Goal: Task Accomplishment & Management: Complete application form

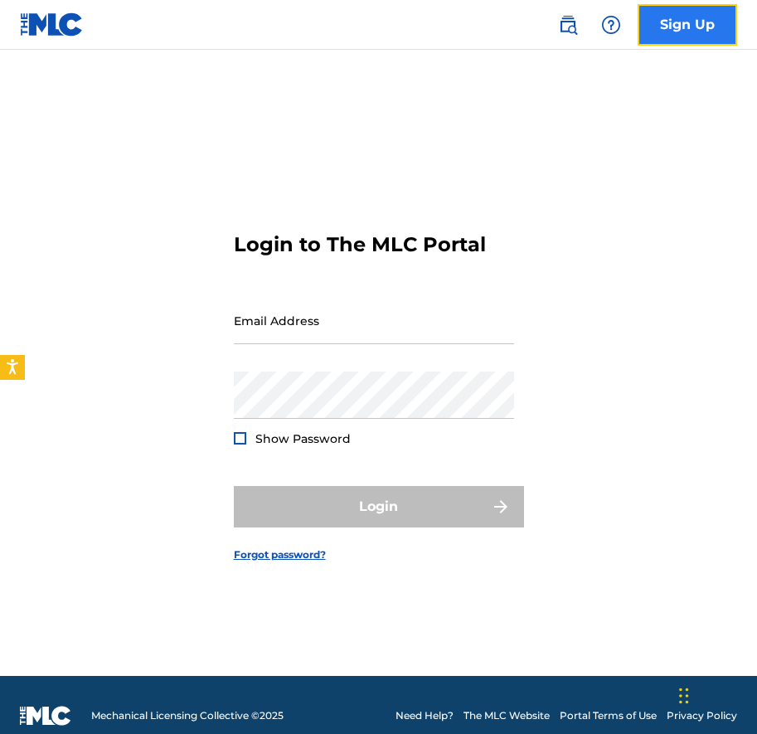
click at [660, 24] on link "Sign Up" at bounding box center [688, 24] width 100 height 41
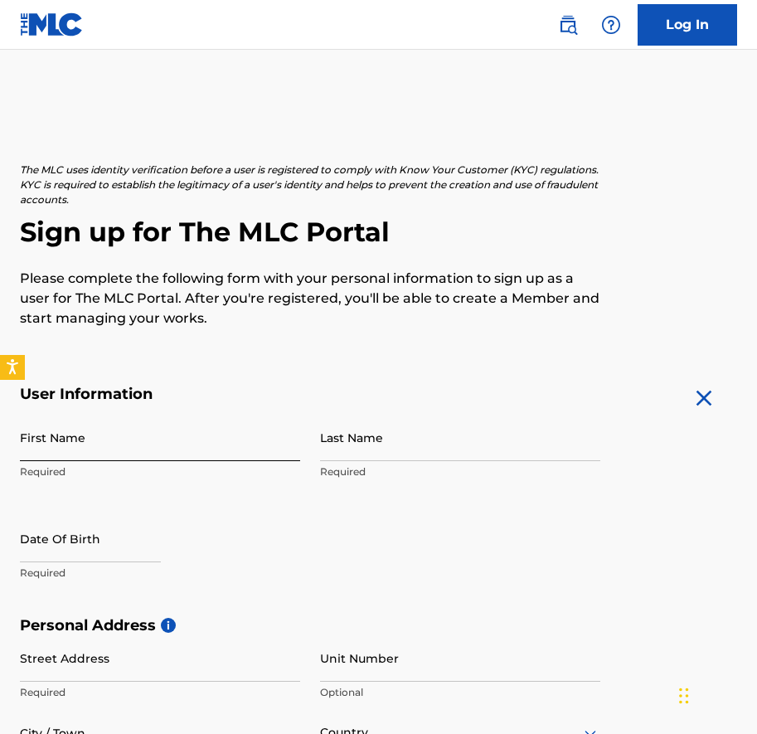
click at [109, 449] on input "First Name" at bounding box center [160, 437] width 280 height 47
type input "[PERSON_NAME]"
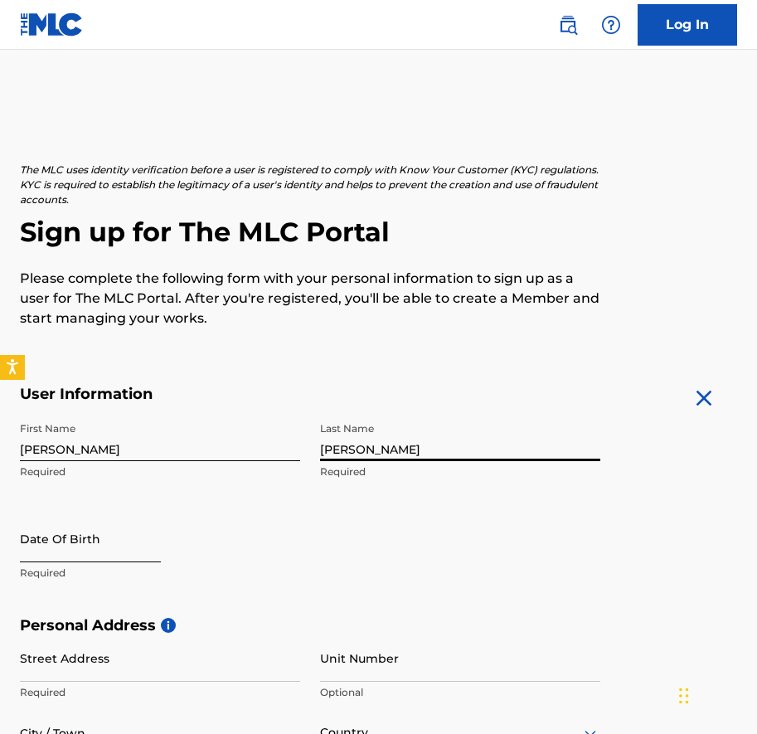
type input "[PERSON_NAME]"
select select "8"
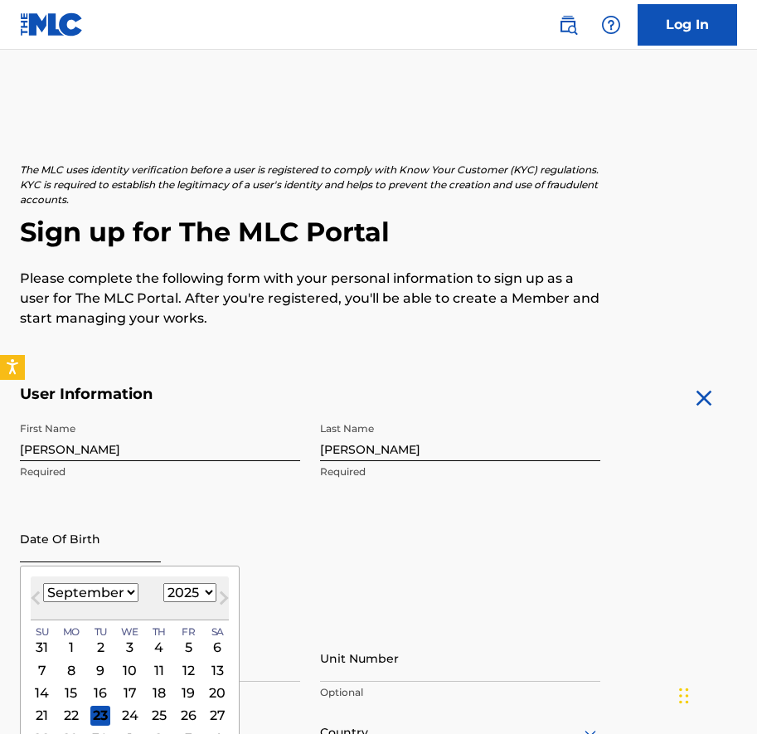
click at [33, 542] on input "text" at bounding box center [90, 538] width 141 height 47
click at [183, 591] on select "1899 1900 1901 1902 1903 1904 1905 1906 1907 1908 1909 1910 1911 1912 1913 1914…" at bounding box center [189, 592] width 53 height 19
select select "1995"
click at [124, 591] on select "January February March April May June July August September October November De…" at bounding box center [90, 592] width 95 height 19
select select "6"
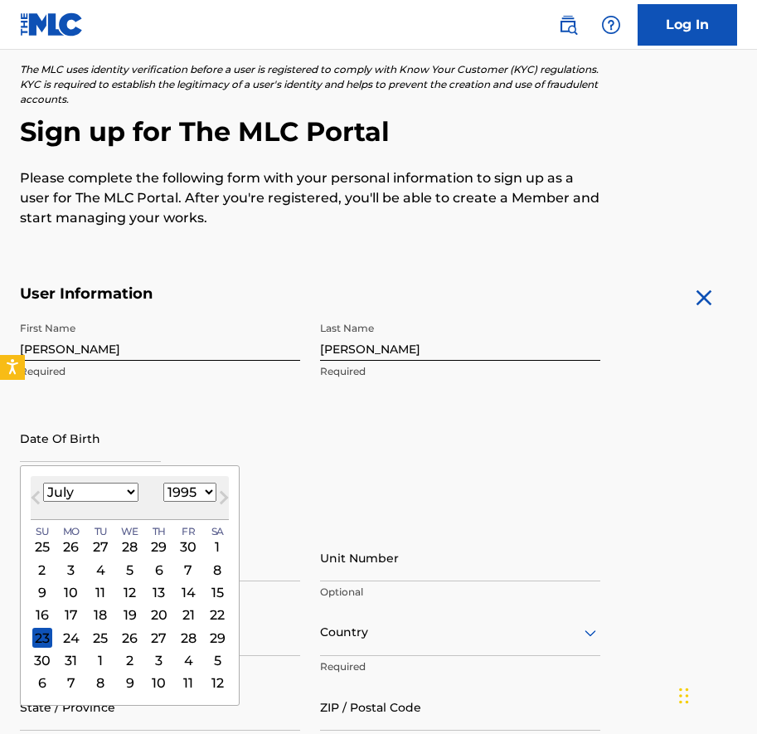
scroll to position [105, 0]
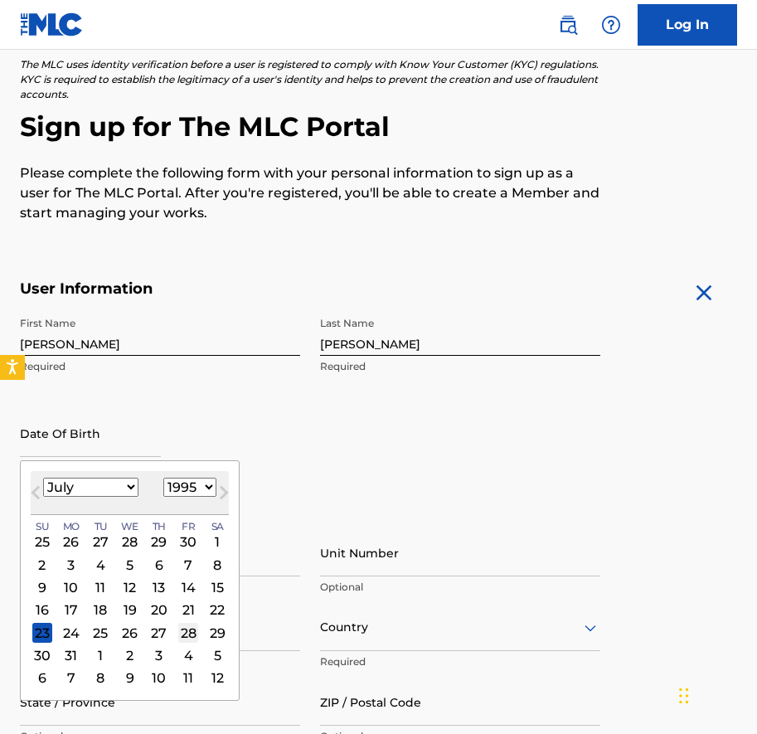
click at [190, 624] on div "28" at bounding box center [188, 633] width 20 height 20
type input "[DATE]"
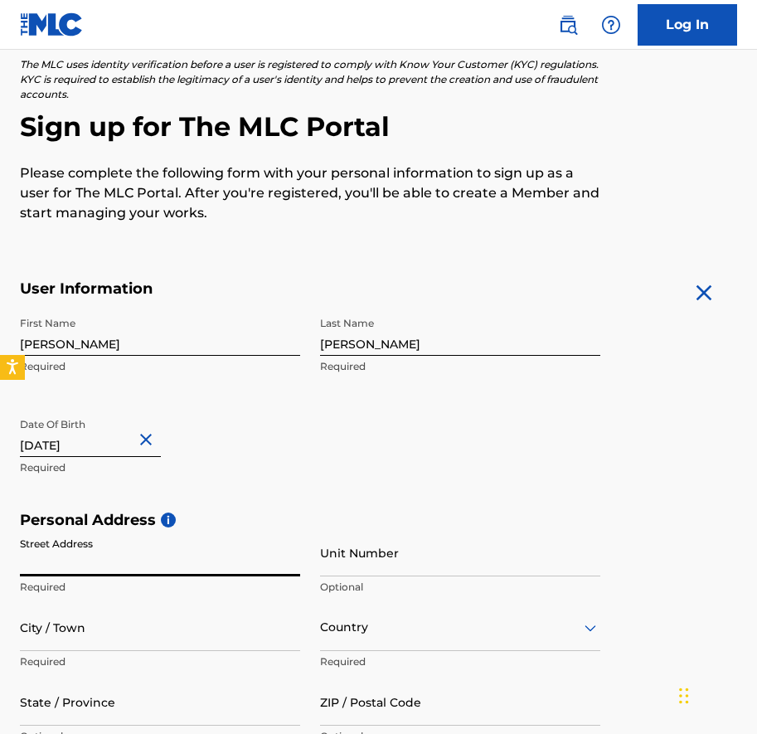
click at [118, 567] on input "Street Address" at bounding box center [160, 552] width 280 height 47
type input "[STREET_ADDRESS]"
click at [344, 573] on input "Unit Number" at bounding box center [460, 552] width 280 height 47
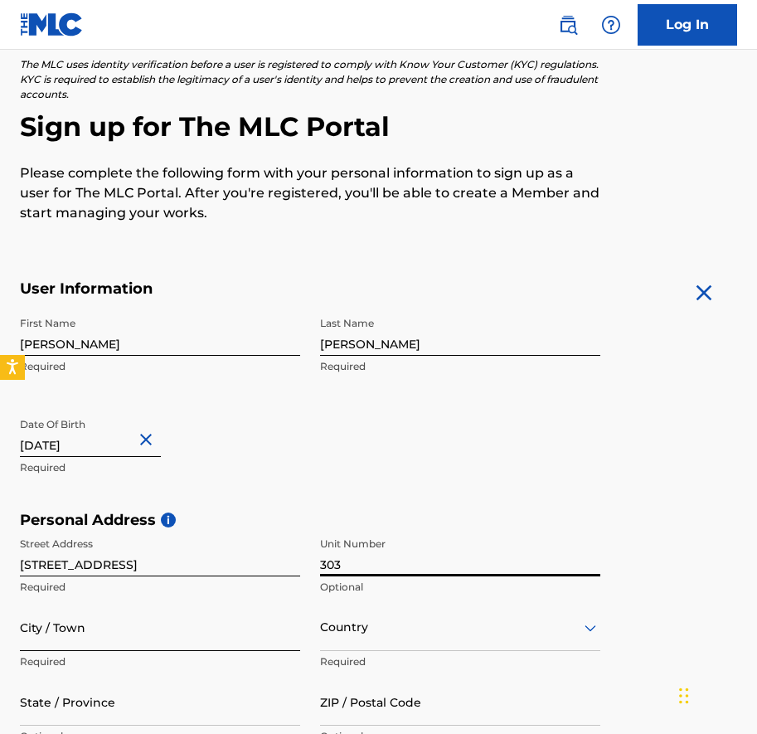
type input "303"
click at [106, 638] on input "City / Town" at bounding box center [160, 627] width 280 height 47
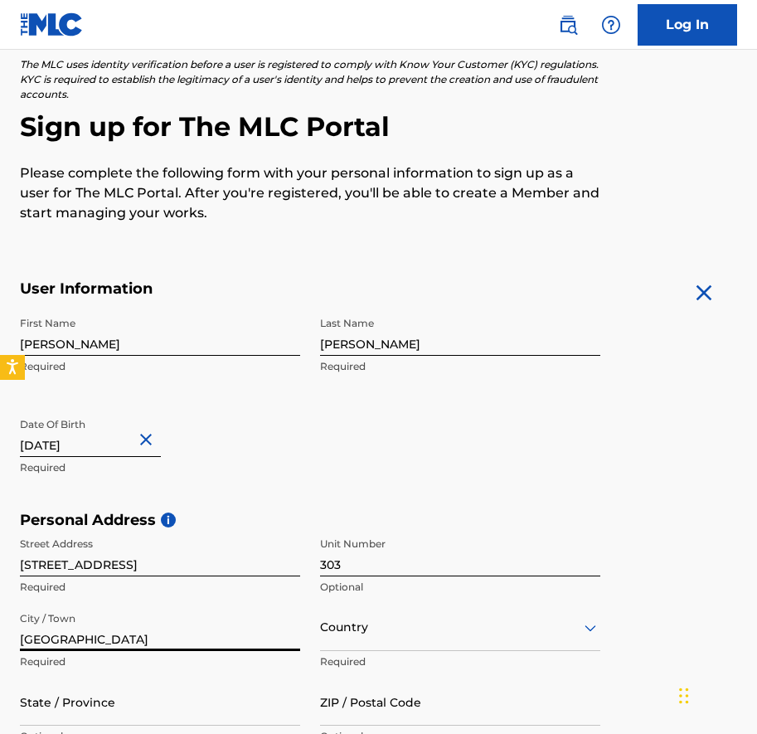
type input "[GEOGRAPHIC_DATA]"
click at [482, 641] on div "Country" at bounding box center [460, 627] width 280 height 47
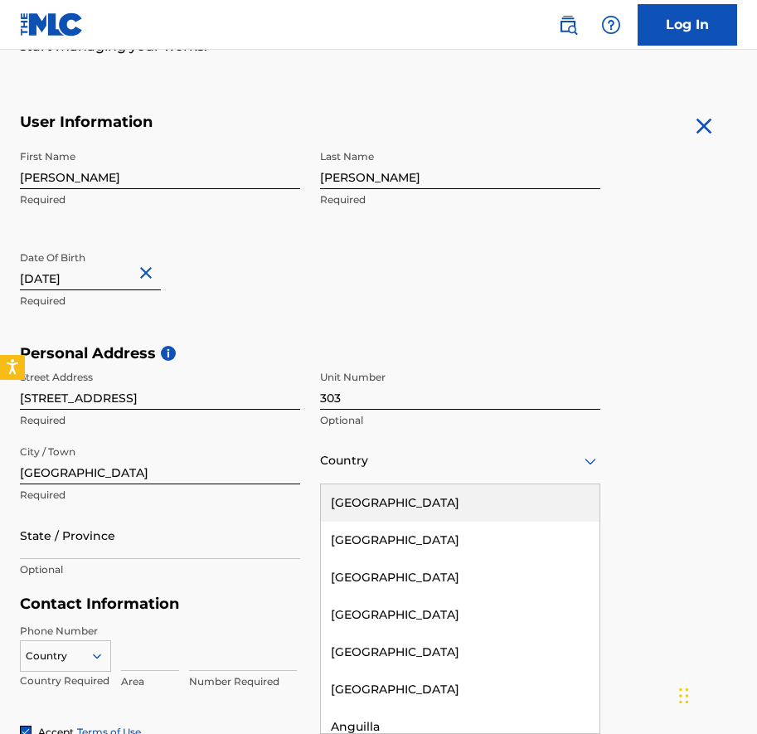
click at [441, 493] on div "[GEOGRAPHIC_DATA]" at bounding box center [460, 503] width 279 height 37
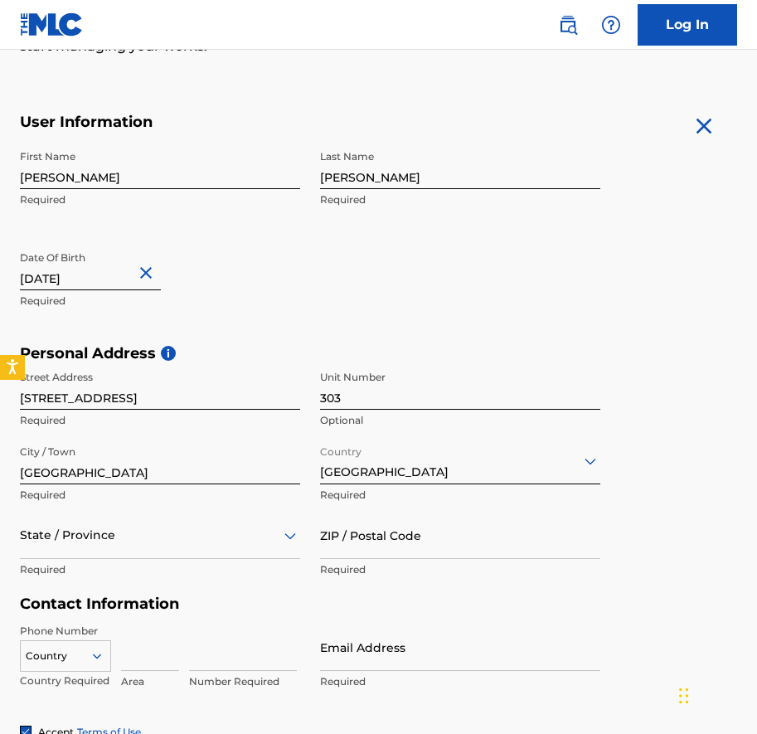
click at [213, 526] on div "State / Province" at bounding box center [160, 535] width 280 height 47
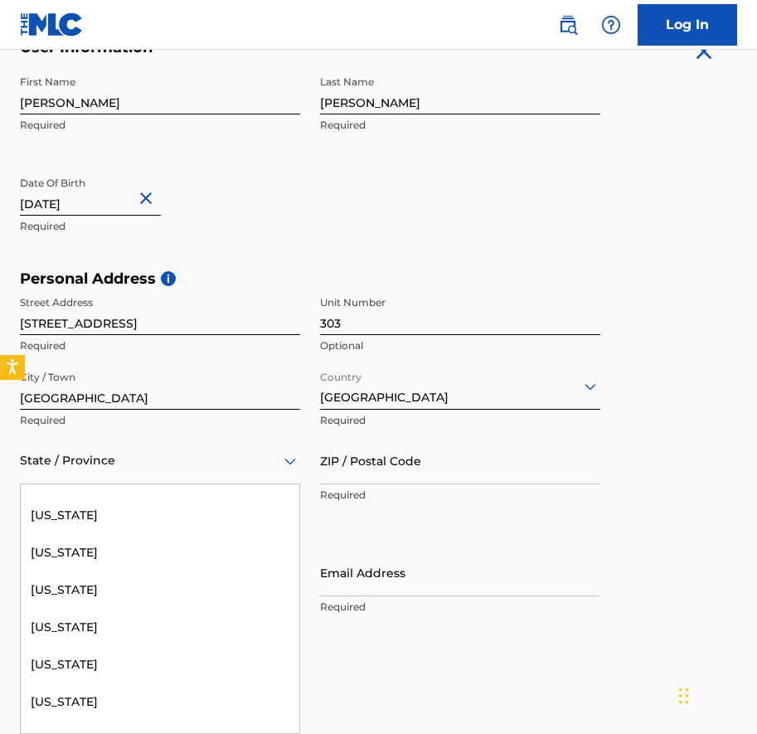
scroll to position [147, 0]
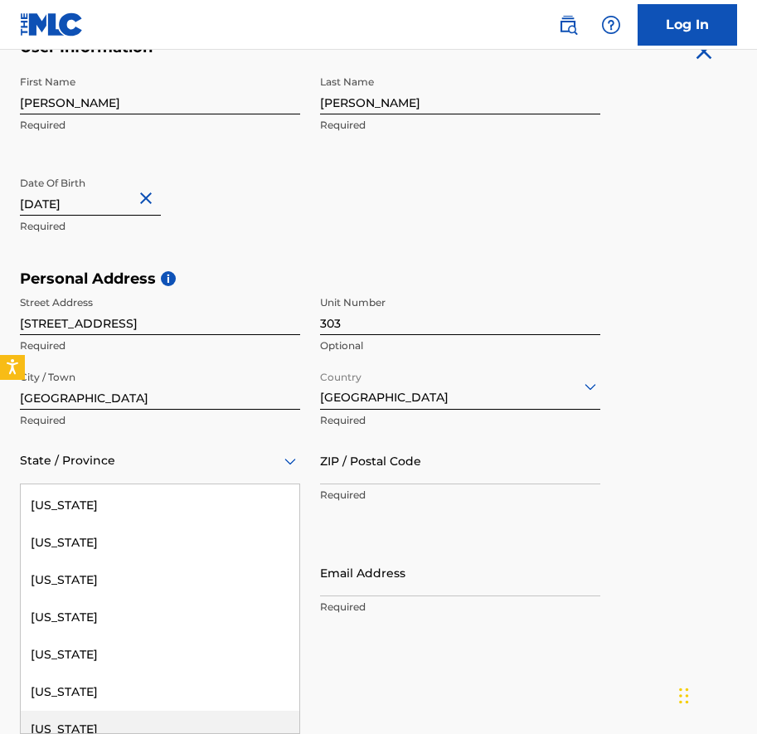
click at [61, 722] on div "[US_STATE]" at bounding box center [160, 729] width 279 height 37
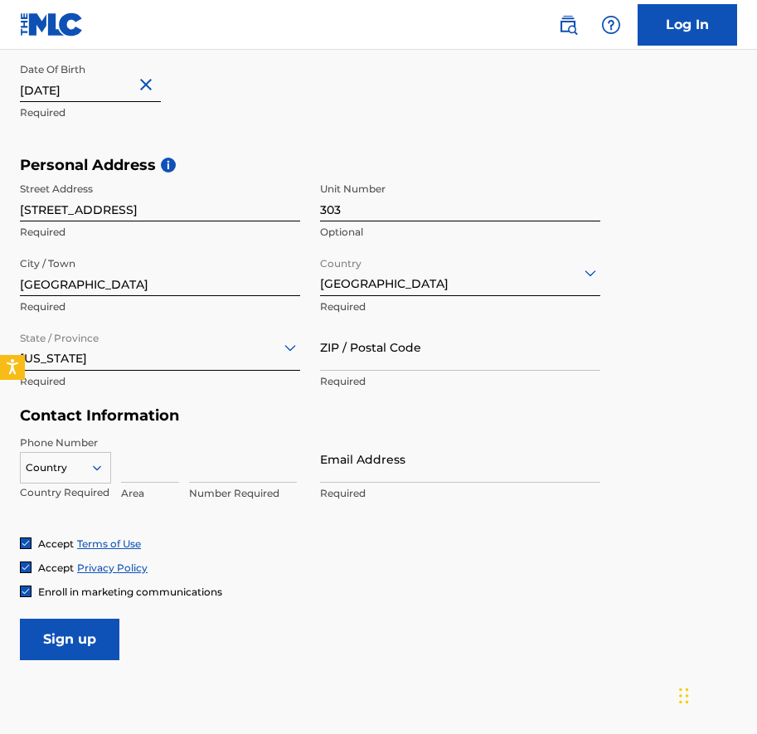
scroll to position [492, 0]
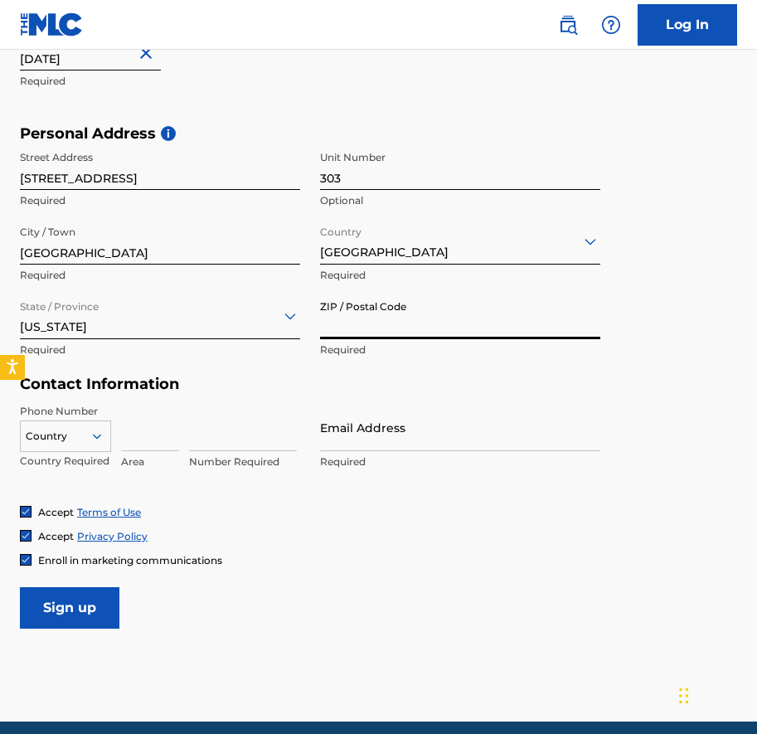
click at [382, 334] on input "ZIP / Postal Code" at bounding box center [460, 315] width 280 height 47
type input "32714"
click at [97, 432] on icon at bounding box center [97, 436] width 15 height 15
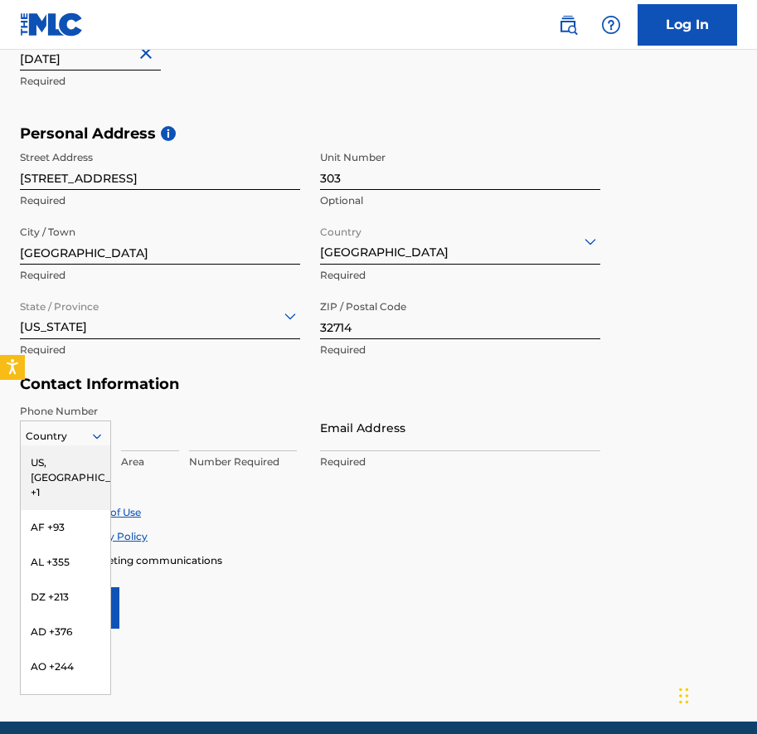
click at [79, 457] on div "US, [GEOGRAPHIC_DATA] +1" at bounding box center [66, 478] width 90 height 65
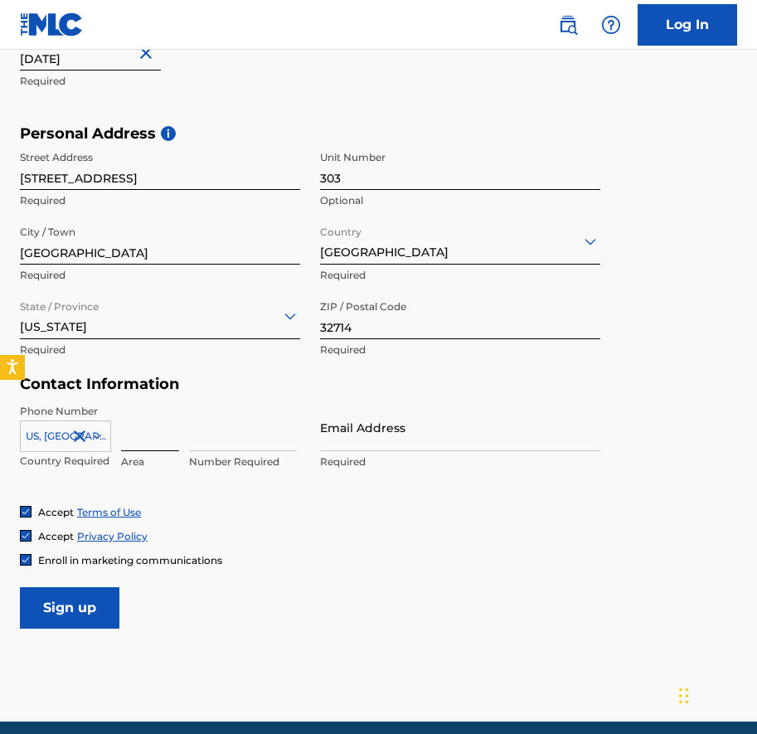
click at [130, 437] on input at bounding box center [150, 427] width 58 height 47
type input "502"
click at [192, 435] on input at bounding box center [243, 427] width 108 height 47
type input "4172207"
click at [343, 441] on input "Email Address" at bounding box center [460, 427] width 280 height 47
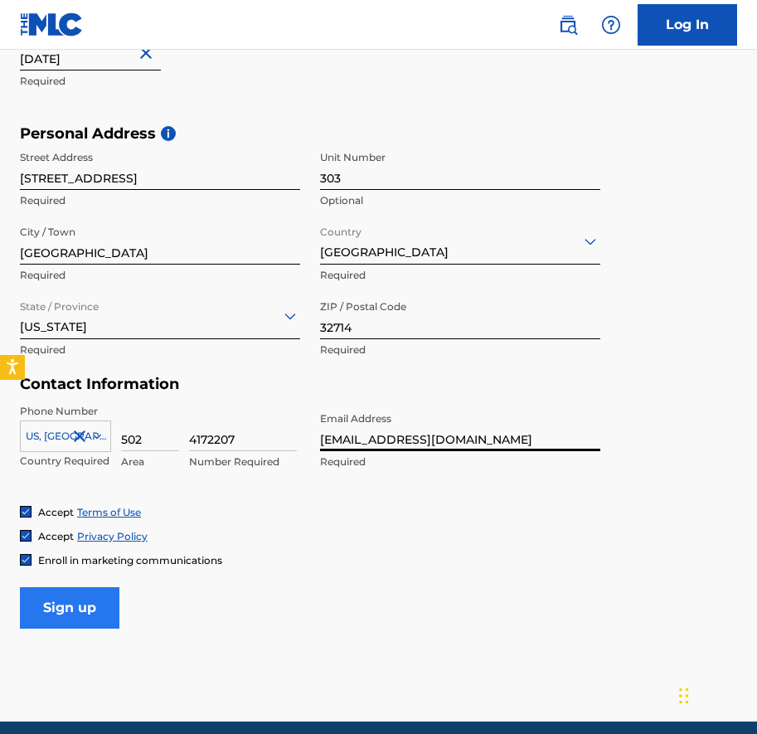
type input "[EMAIL_ADDRESS][DOMAIN_NAME]"
click at [84, 617] on input "Sign up" at bounding box center [70, 607] width 100 height 41
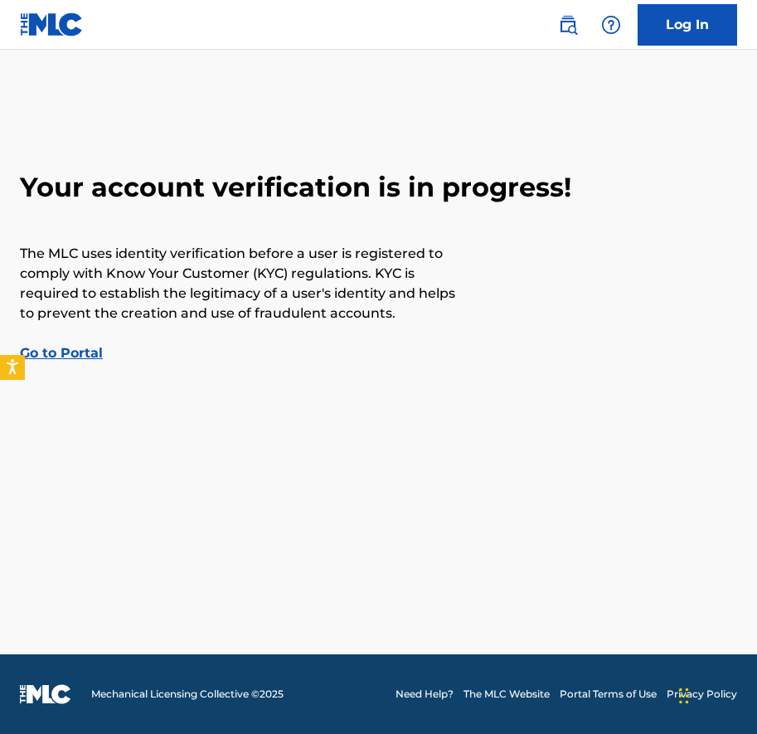
click at [78, 355] on link "Go to Portal" at bounding box center [61, 353] width 83 height 16
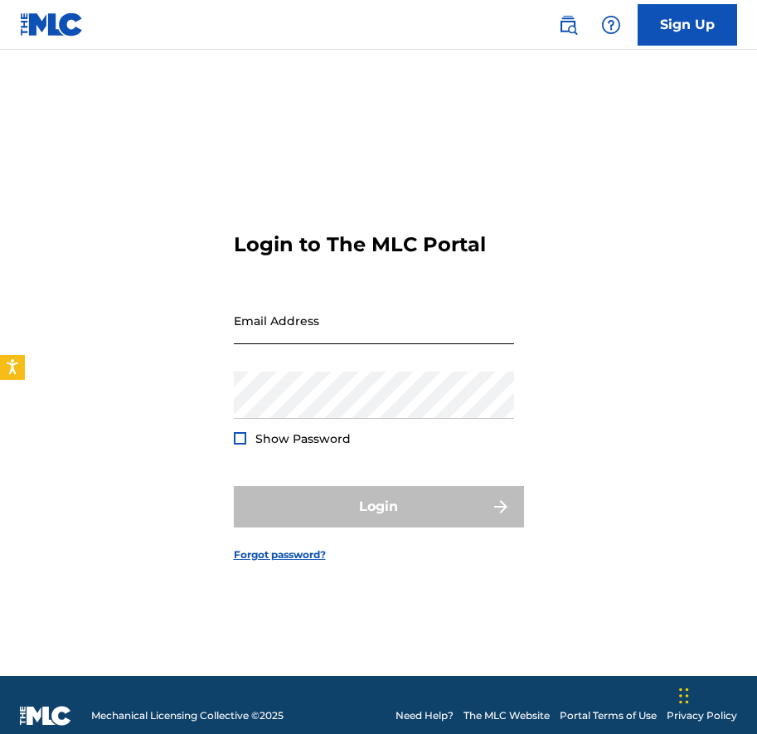
click at [324, 320] on input "Email Address" at bounding box center [374, 320] width 280 height 47
type input "[EMAIL_ADDRESS][DOMAIN_NAME]"
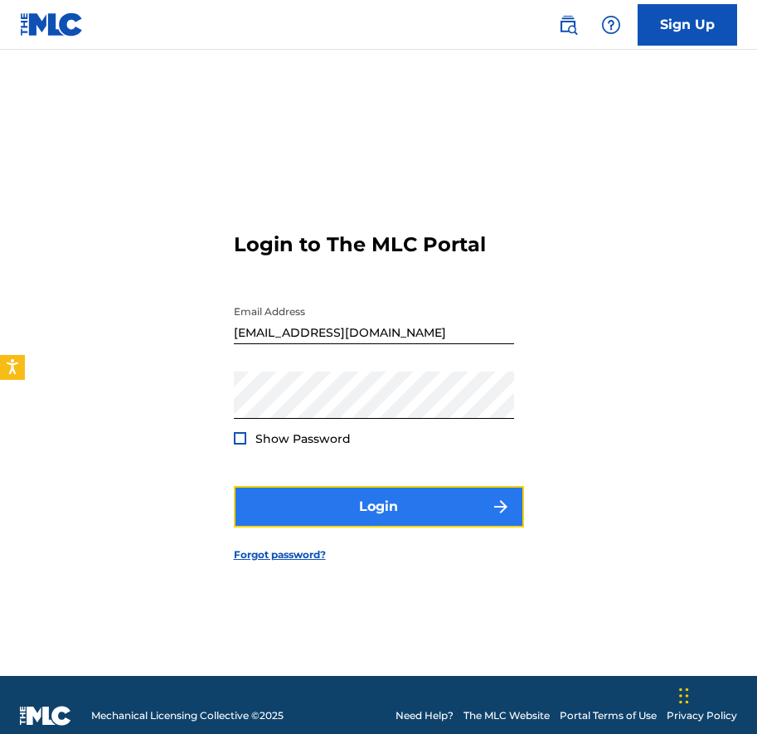
click at [353, 492] on button "Login" at bounding box center [379, 506] width 290 height 41
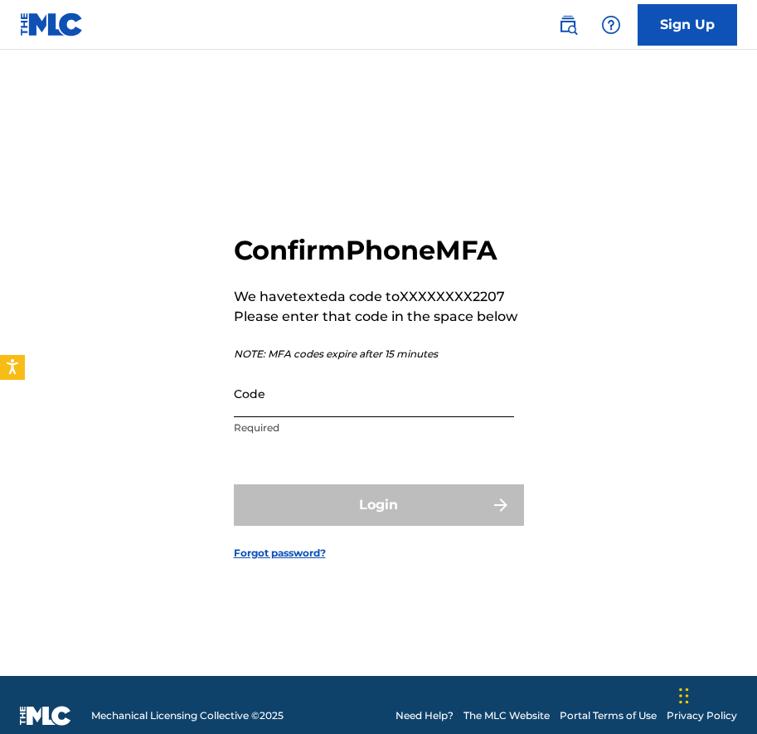
click at [288, 404] on input "Code" at bounding box center [374, 393] width 280 height 47
click at [269, 405] on input "Code" at bounding box center [374, 393] width 280 height 47
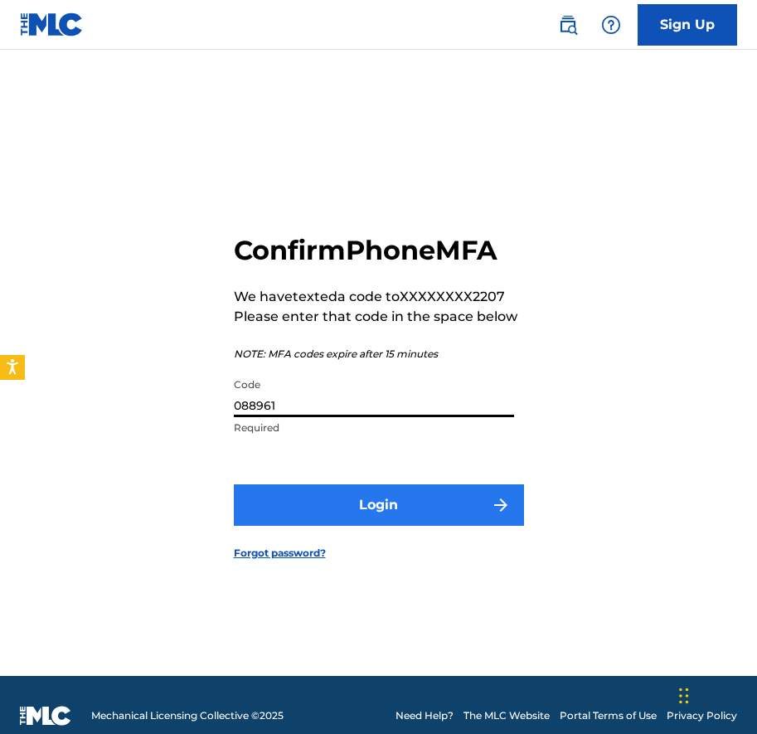
type input "088961"
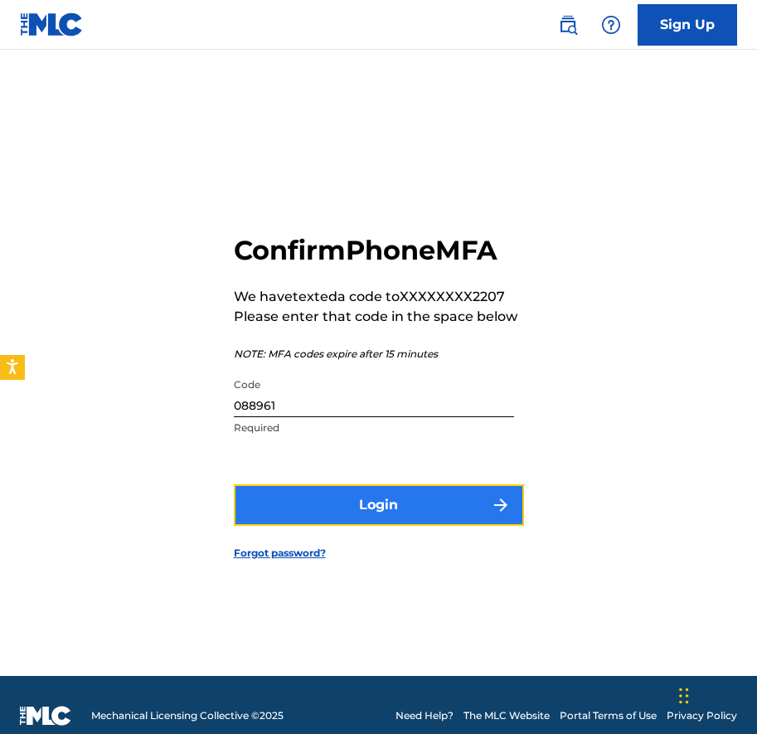
click at [335, 509] on button "Login" at bounding box center [379, 505] width 290 height 41
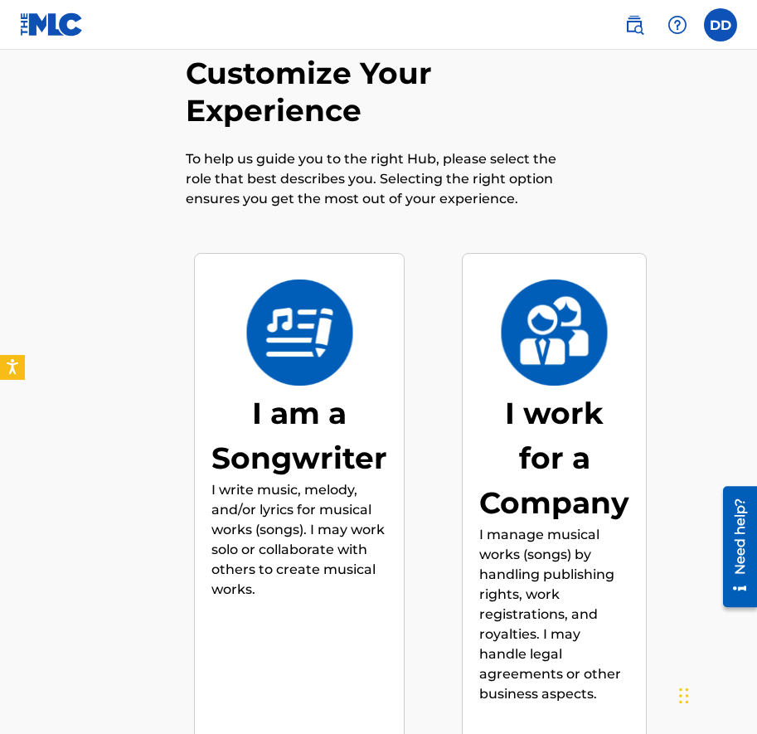
click at [329, 436] on div "I am a Songwriter" at bounding box center [300, 436] width 176 height 90
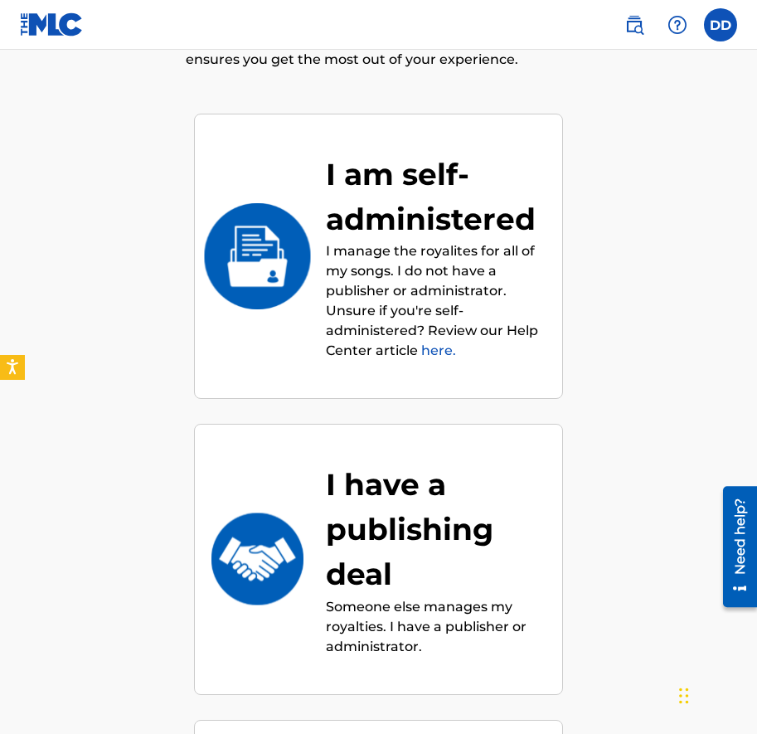
scroll to position [215, 0]
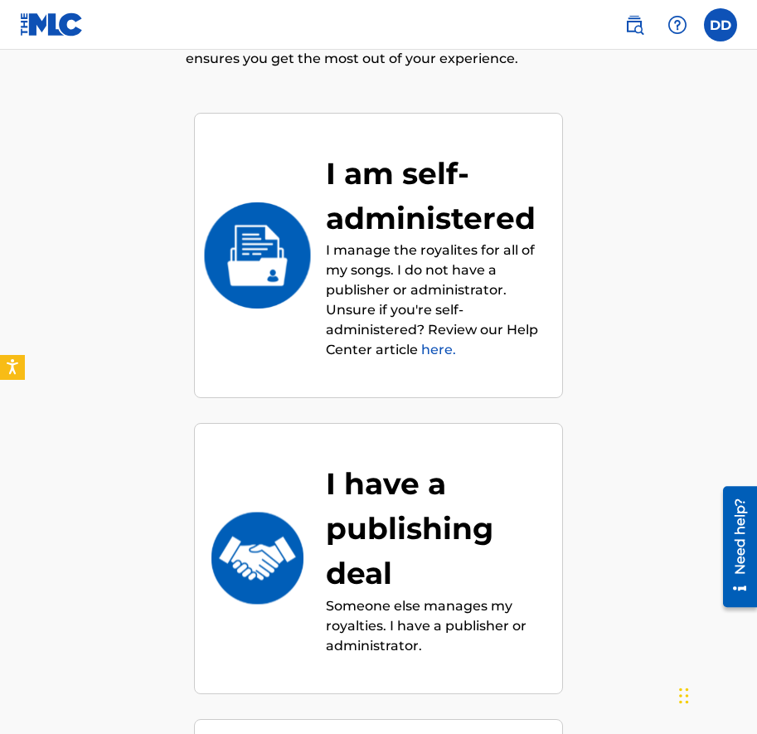
click at [494, 325] on p "I manage the royalites for all of my songs. I do not have a publisher or admini…" at bounding box center [436, 300] width 220 height 119
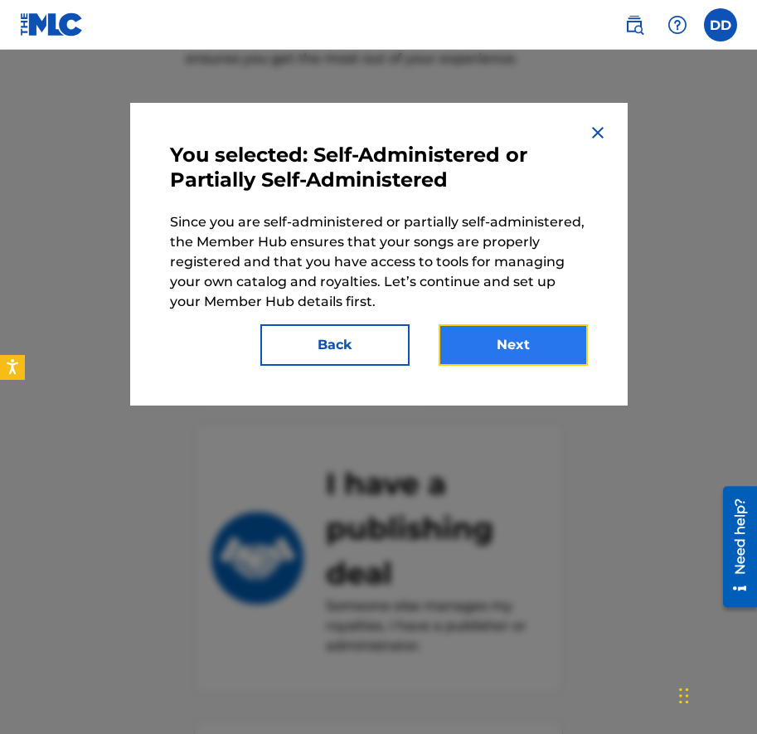
click at [506, 343] on button "Next" at bounding box center [513, 344] width 149 height 41
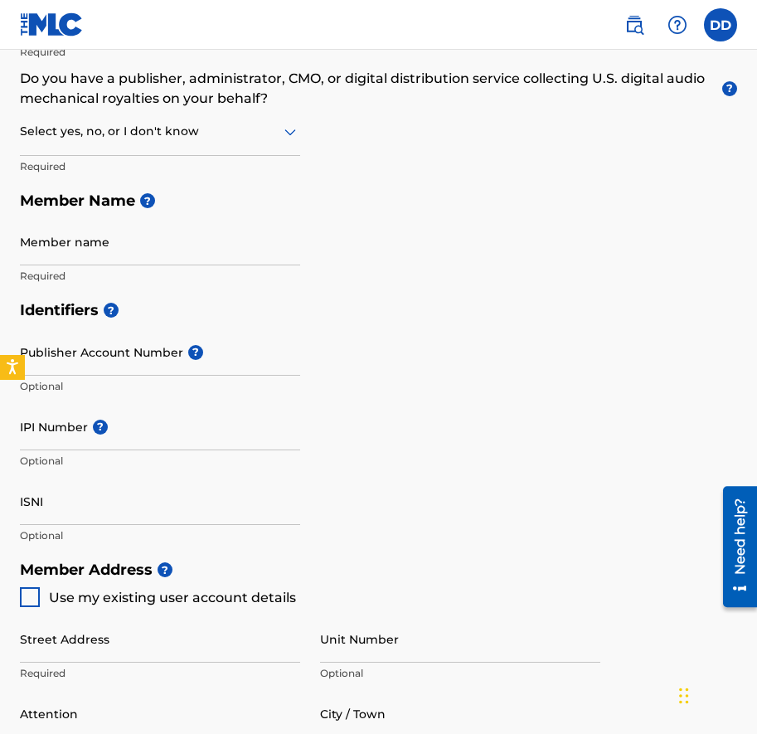
scroll to position [300, 0]
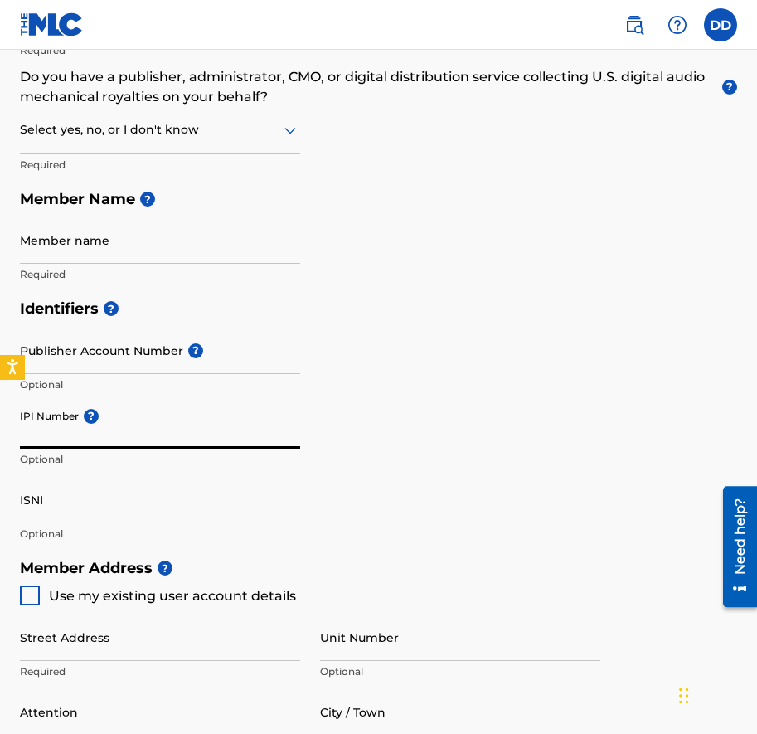
click at [75, 439] on input "IPI Number ?" at bounding box center [160, 425] width 280 height 47
paste input "01302429788"
type input "01302429788"
click at [84, 251] on input "Member name" at bounding box center [160, 240] width 280 height 47
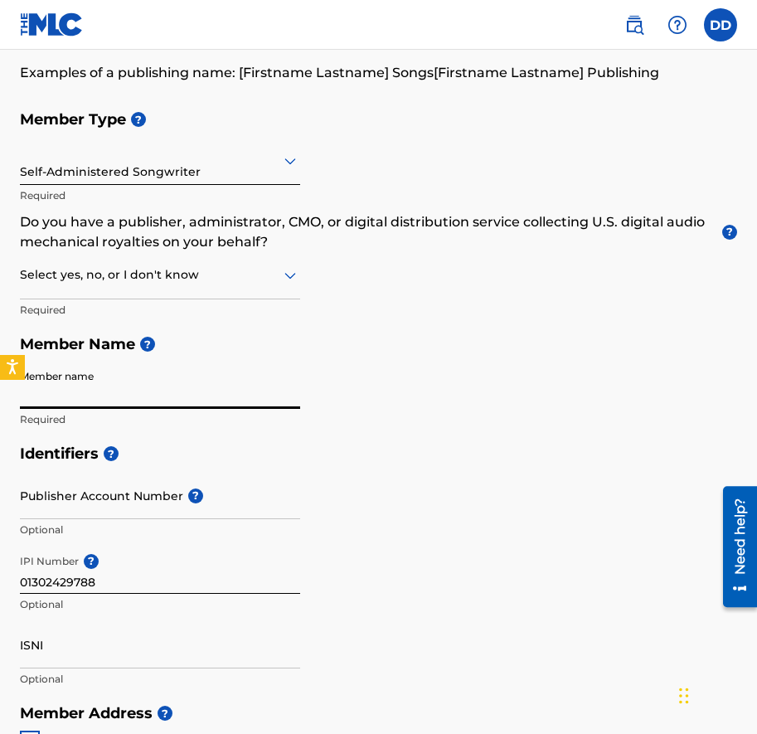
scroll to position [151, 0]
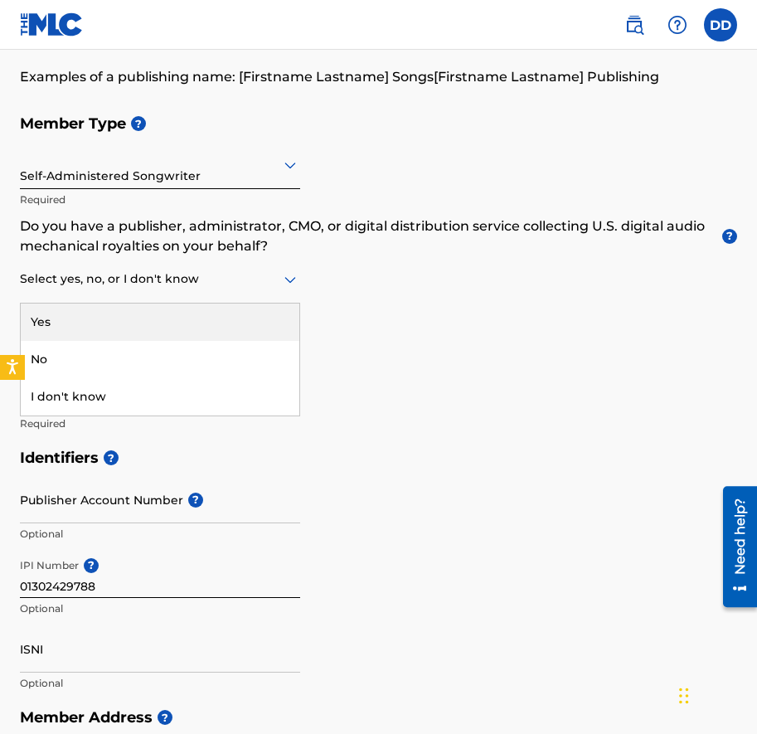
click at [273, 273] on div at bounding box center [160, 279] width 280 height 21
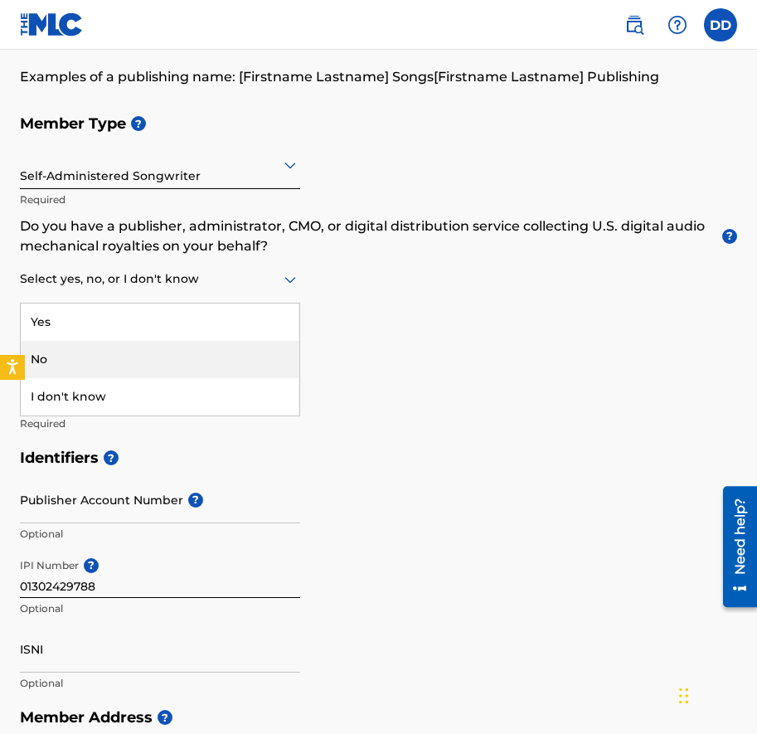
click at [180, 368] on div "No" at bounding box center [160, 359] width 279 height 37
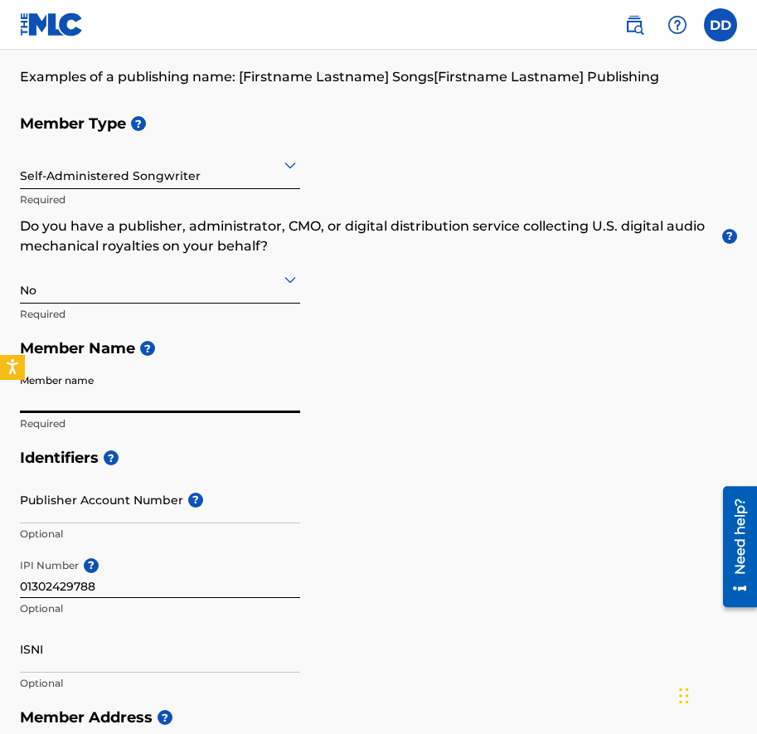
click at [91, 406] on input "Member name" at bounding box center [160, 389] width 280 height 47
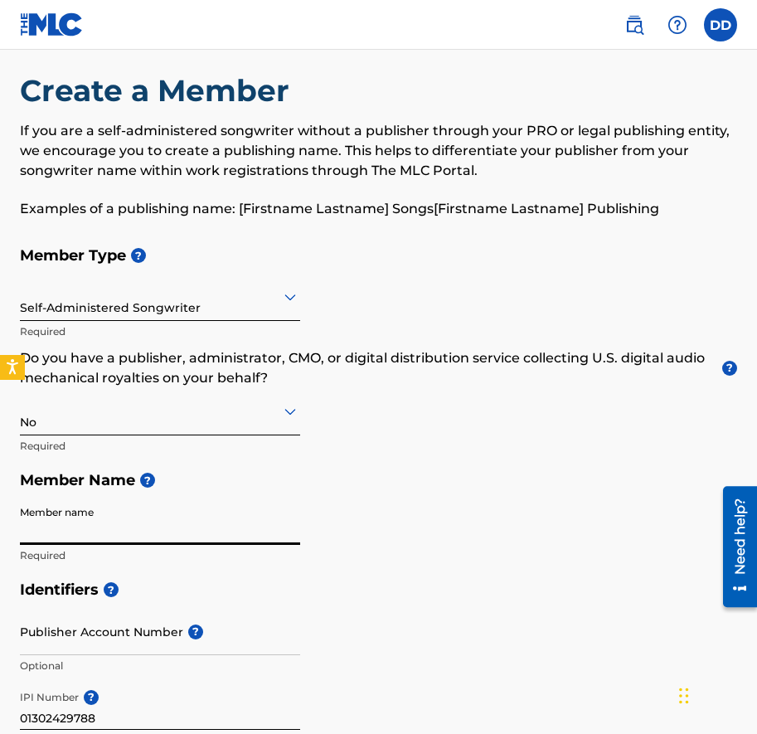
scroll to position [17, 0]
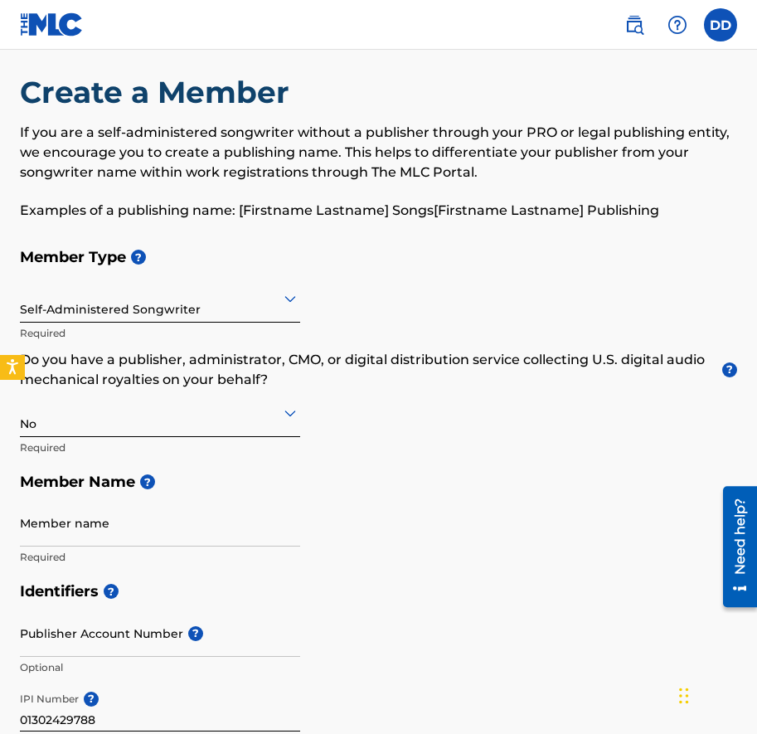
click at [154, 158] on p "If you are a self-administered songwriter without a publisher through your PRO …" at bounding box center [379, 153] width 718 height 60
click at [398, 343] on div "Member Type ? Self-Administered Songwriter Required Do you have a publisher, ad…" at bounding box center [379, 407] width 718 height 334
click at [38, 538] on input "Member name" at bounding box center [160, 522] width 280 height 47
click at [493, 276] on div "Member Type ? Self-Administered Songwriter Required Do you have a publisher, ad…" at bounding box center [379, 407] width 718 height 334
click at [55, 542] on input "Member name" at bounding box center [160, 522] width 280 height 47
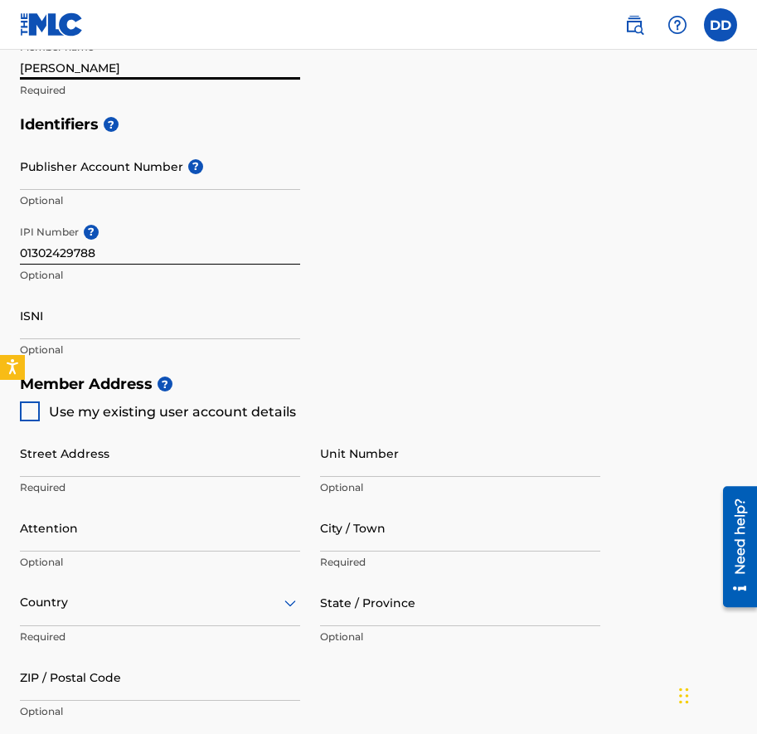
scroll to position [494, 0]
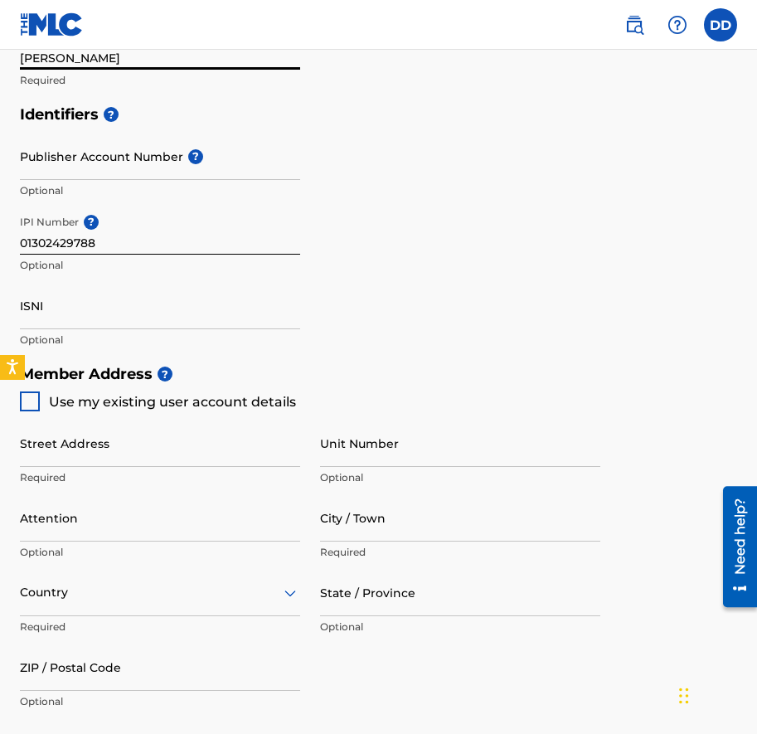
type input "[PERSON_NAME]"
click at [31, 406] on div at bounding box center [30, 402] width 20 height 20
type input "[STREET_ADDRESS]"
type input "[GEOGRAPHIC_DATA]"
type input "32714"
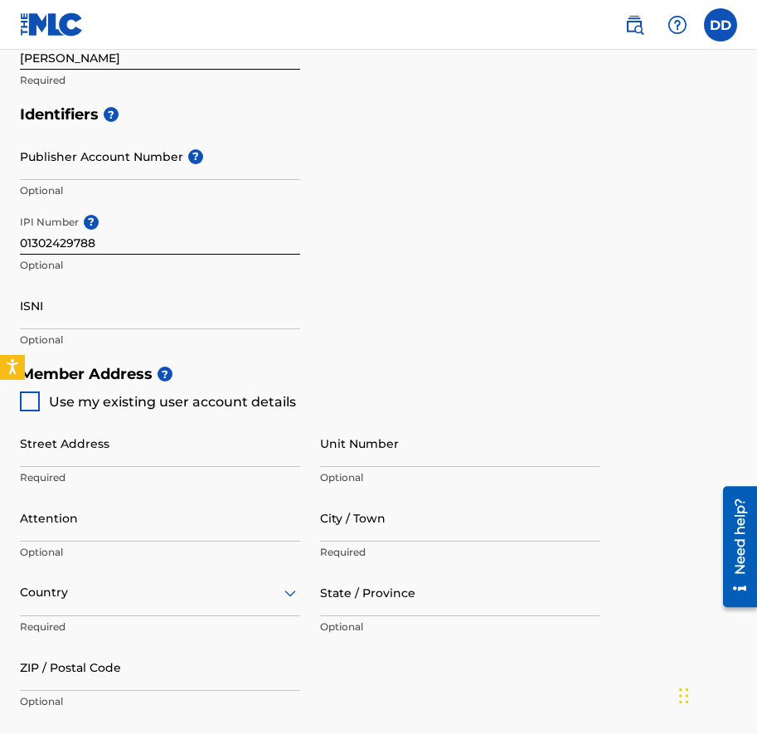
type input "502"
type input "4172207"
type input "[EMAIL_ADDRESS][DOMAIN_NAME]"
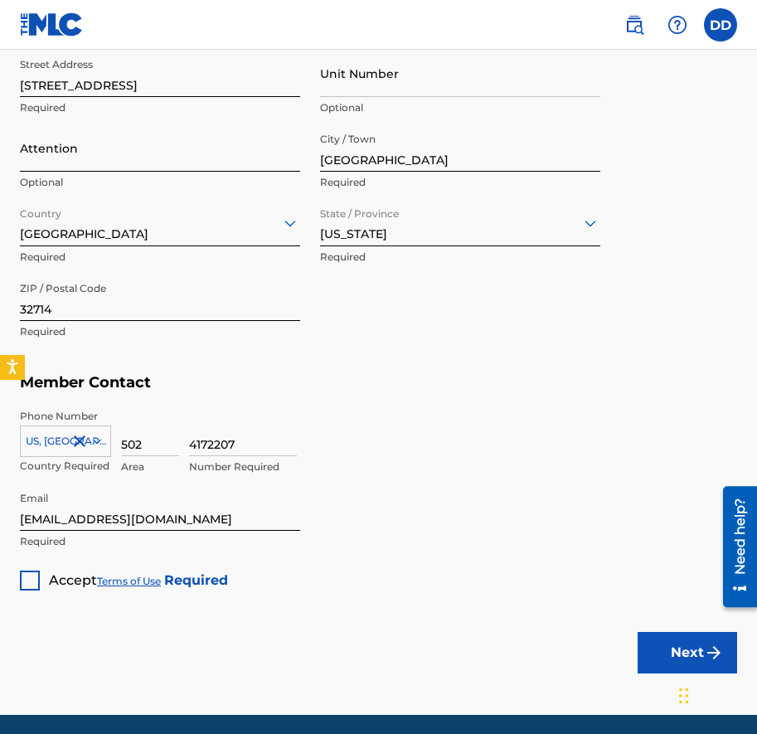
scroll to position [924, 0]
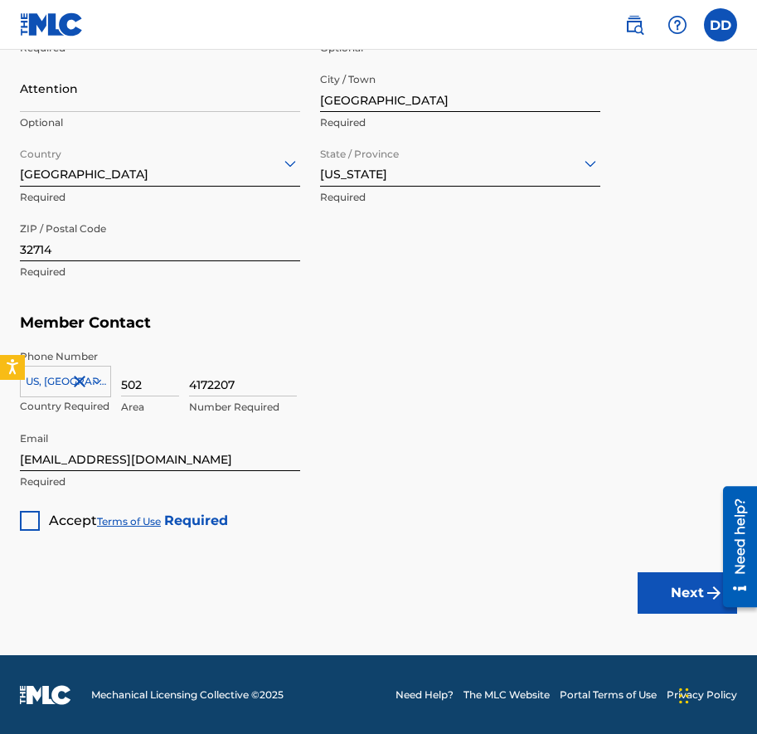
click at [24, 519] on div at bounding box center [30, 521] width 20 height 20
click at [683, 599] on button "Next" at bounding box center [688, 592] width 100 height 41
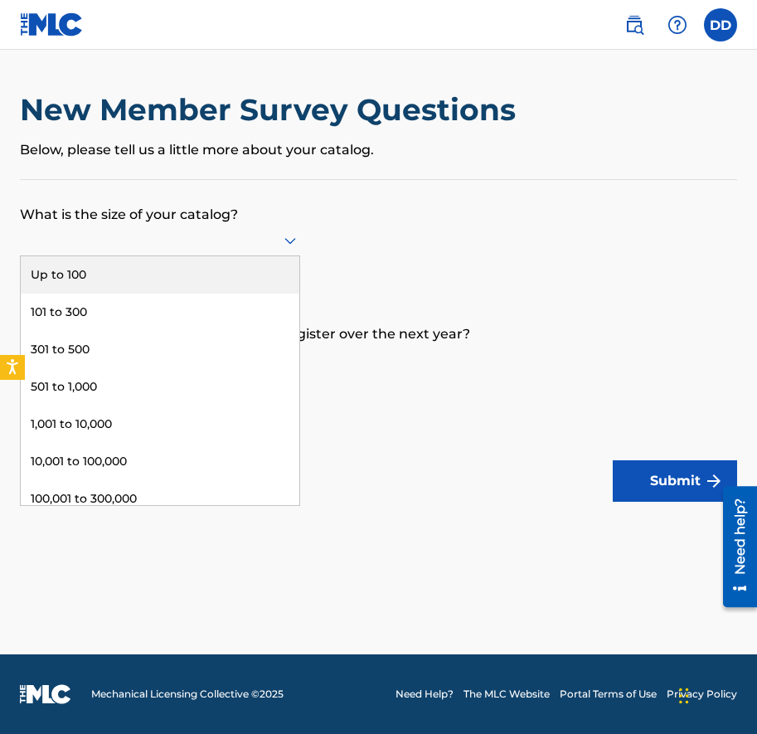
click at [285, 240] on icon at bounding box center [291, 241] width 12 height 7
click at [358, 232] on form "What is the size of your catalog? Up to 100, 1 of 9. 9 results available. Use U…" at bounding box center [379, 341] width 718 height 322
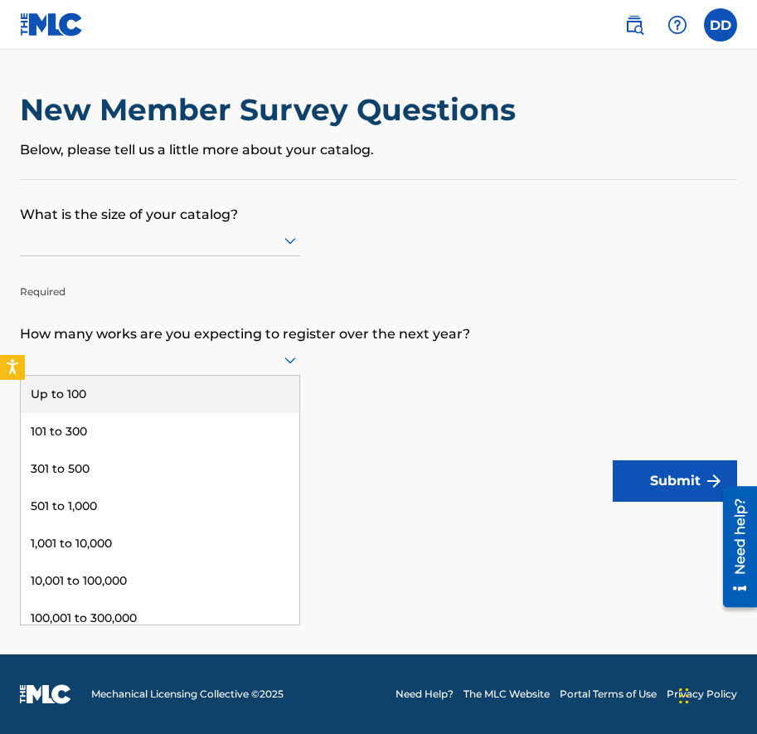
click at [294, 363] on icon at bounding box center [290, 360] width 20 height 20
click at [373, 387] on form "What is the size of your catalog? Required How many works are you expecting to …" at bounding box center [379, 341] width 718 height 322
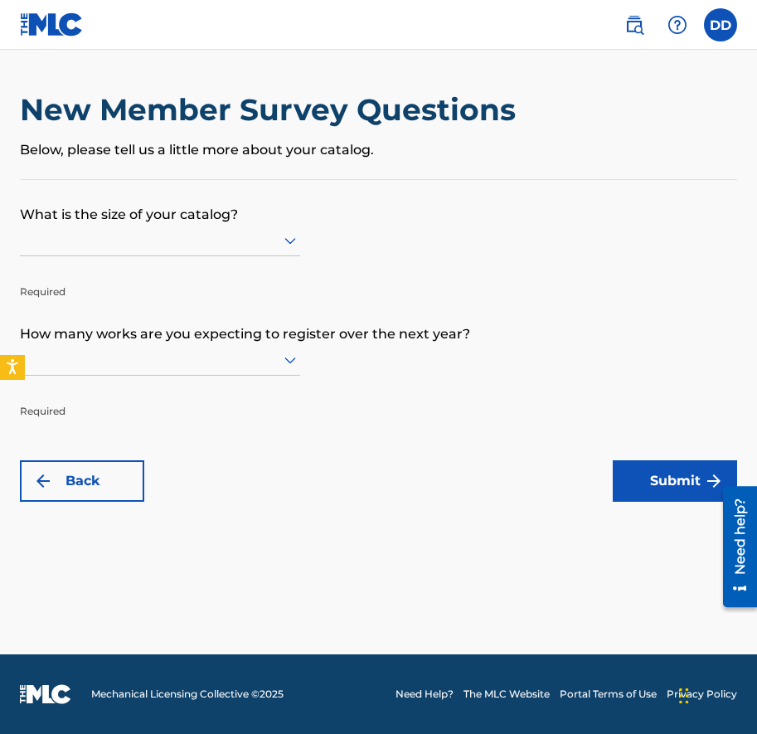
click at [396, 460] on div "Back Submit" at bounding box center [379, 480] width 718 height 41
click at [168, 253] on div at bounding box center [160, 241] width 280 height 32
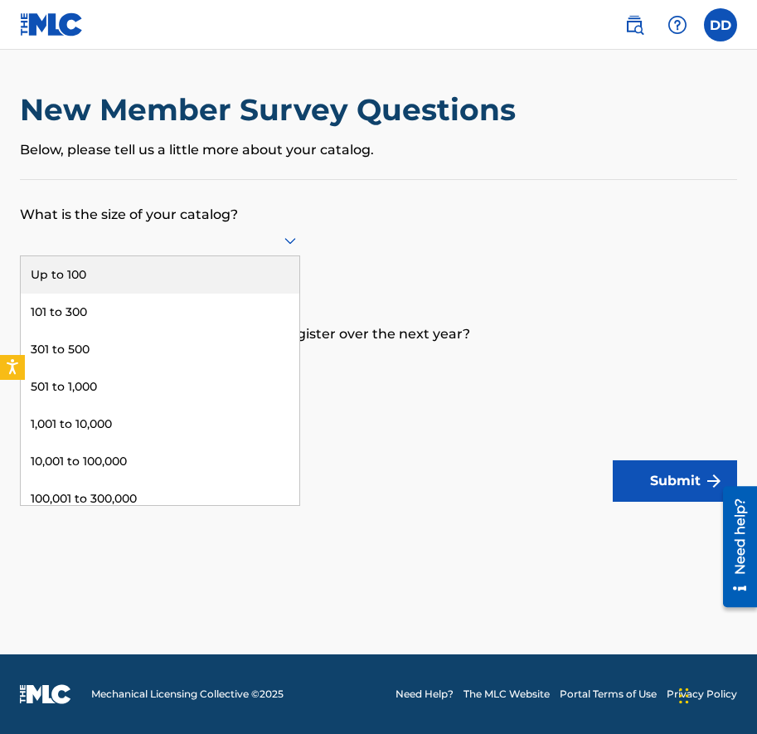
click at [163, 279] on div "Up to 100" at bounding box center [160, 274] width 279 height 37
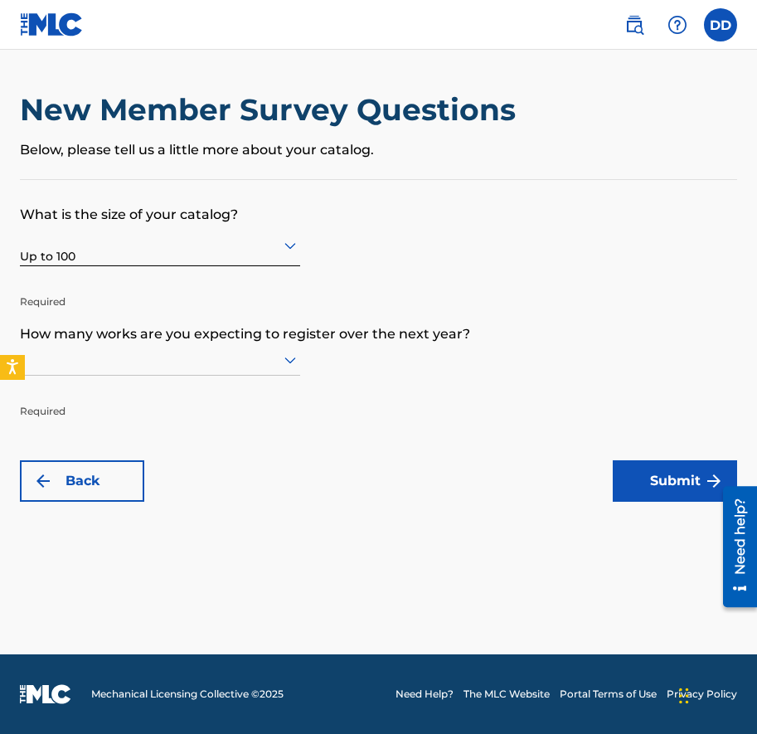
click at [188, 382] on p "Required" at bounding box center [160, 399] width 280 height 40
click at [190, 373] on div at bounding box center [160, 360] width 280 height 32
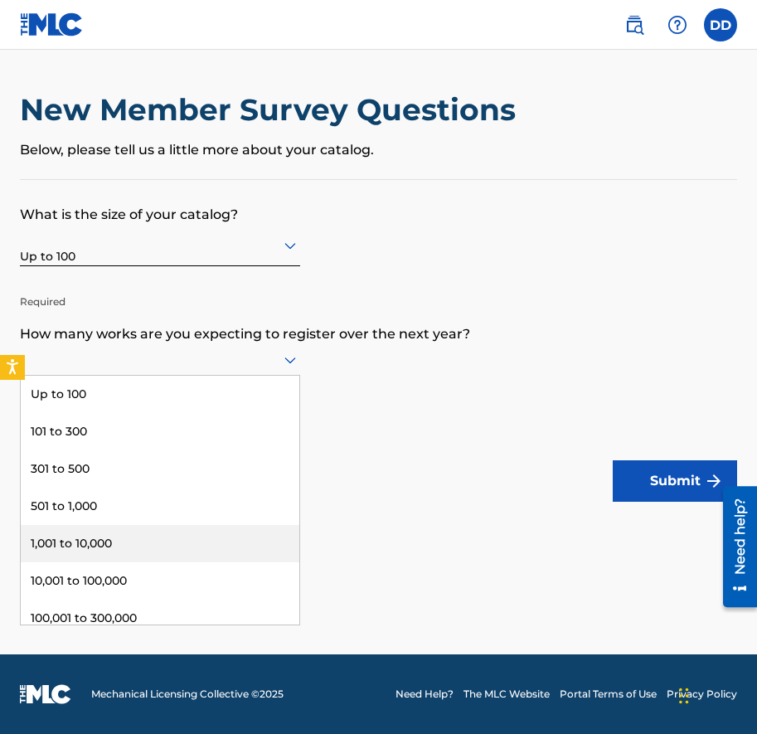
click at [169, 529] on div "1,001 to 10,000" at bounding box center [160, 543] width 279 height 37
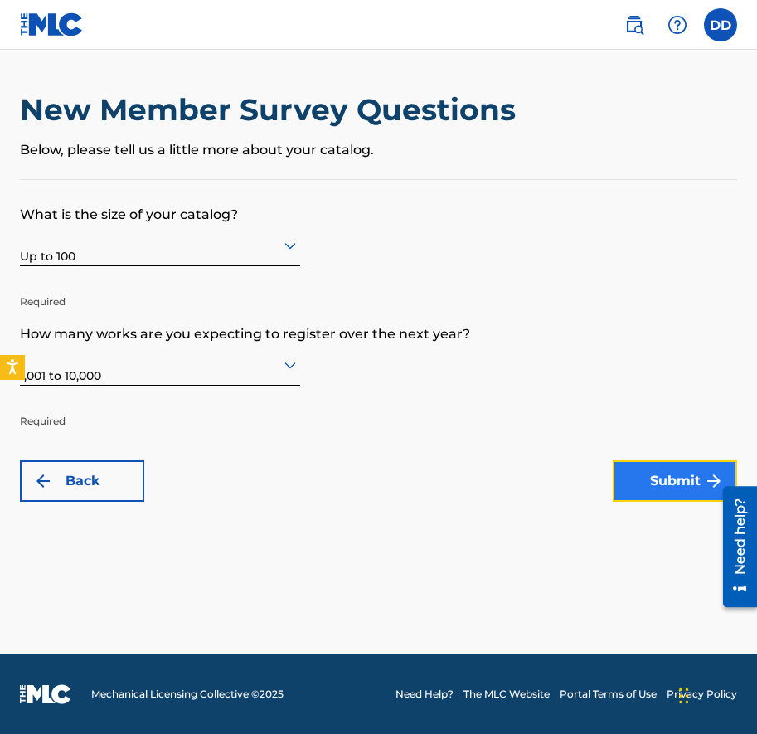
click at [642, 484] on button "Submit" at bounding box center [675, 480] width 124 height 41
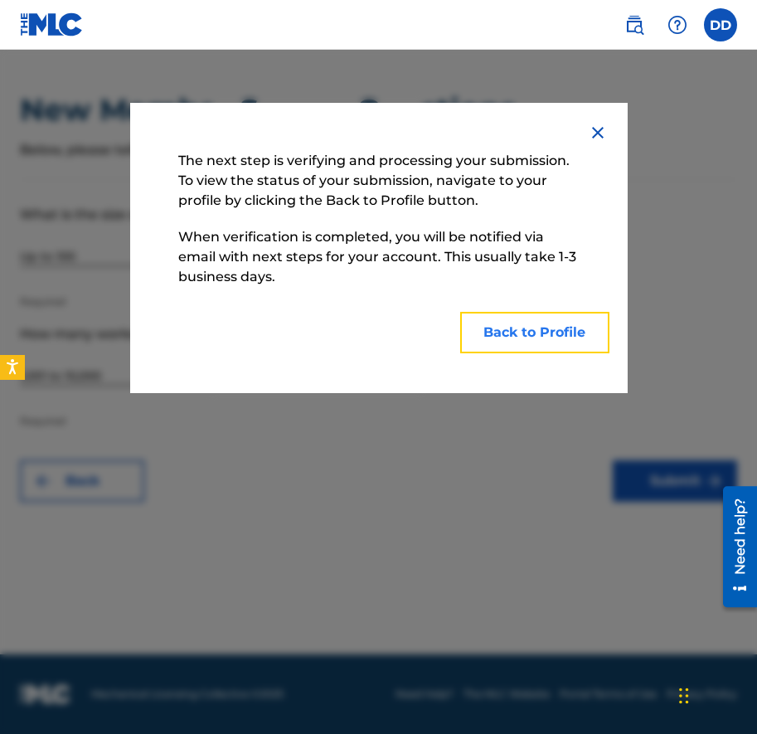
click at [548, 343] on button "Back to Profile" at bounding box center [534, 332] width 149 height 41
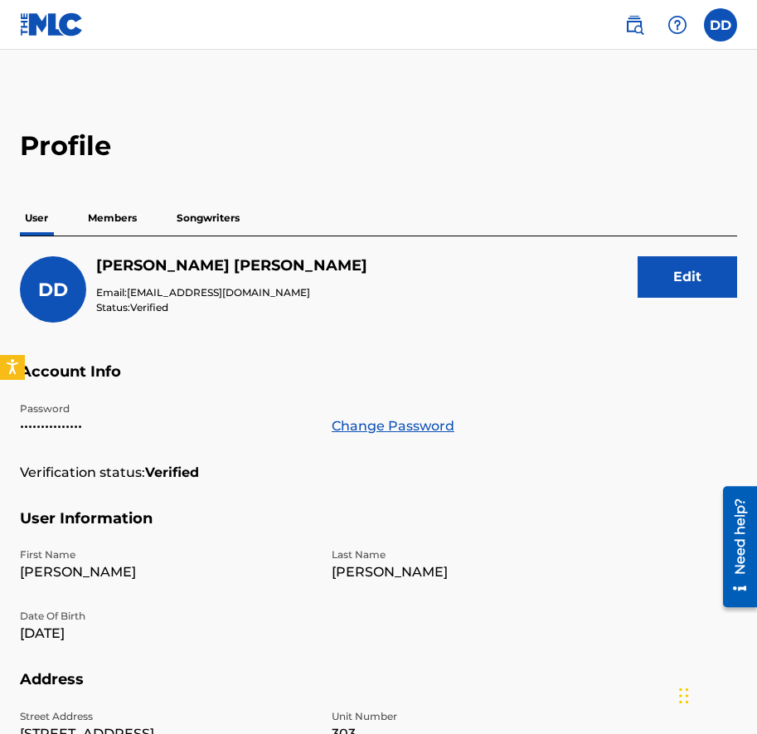
click at [210, 230] on p "Songwriters" at bounding box center [208, 218] width 73 height 35
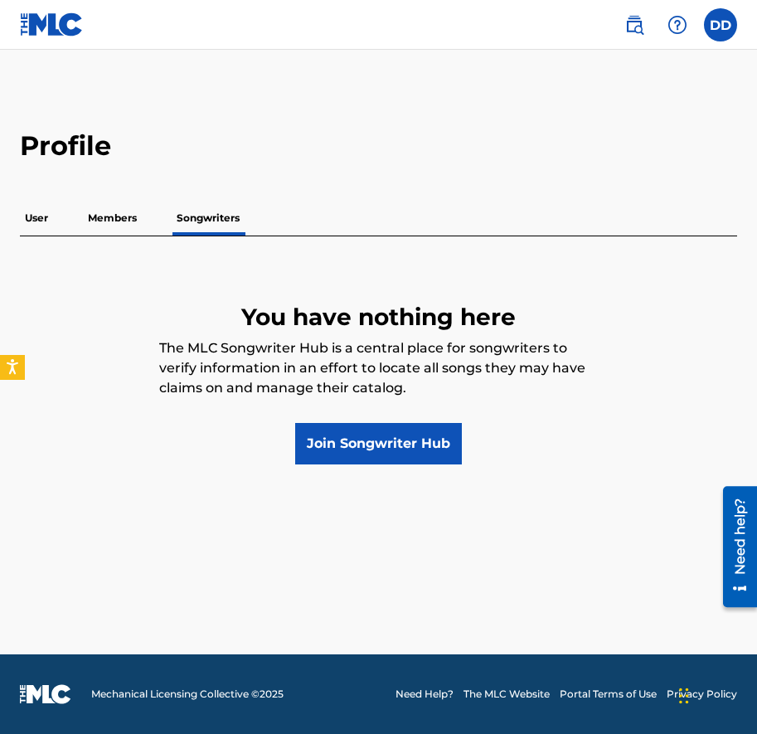
click at [127, 220] on p "Members" at bounding box center [112, 218] width 59 height 35
